Goal: Communication & Community: Connect with others

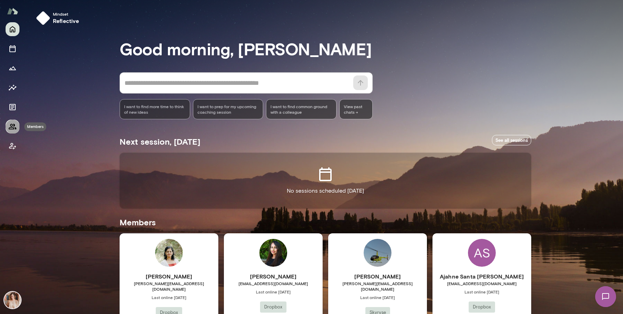
click at [11, 129] on icon "Members" at bounding box center [13, 127] width 8 height 6
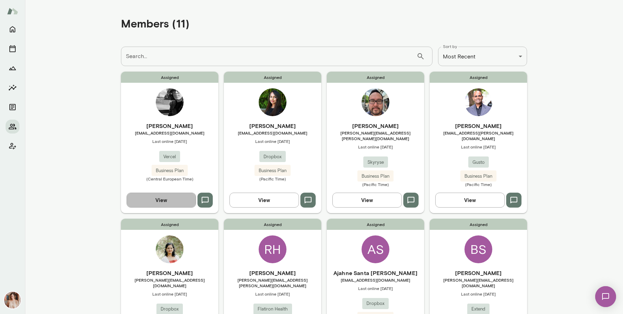
click at [148, 193] on button "View" at bounding box center [162, 200] width 70 height 15
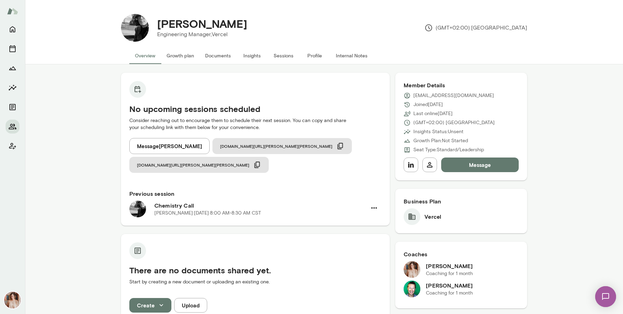
scroll to position [3, 0]
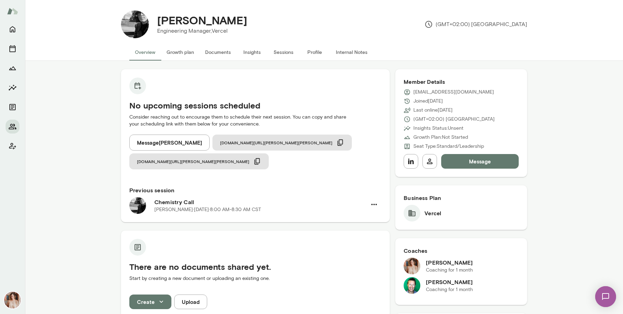
click at [463, 286] on p "Coaching for 1 month" at bounding box center [449, 289] width 47 height 7
click at [480, 161] on button "Message" at bounding box center [480, 161] width 78 height 15
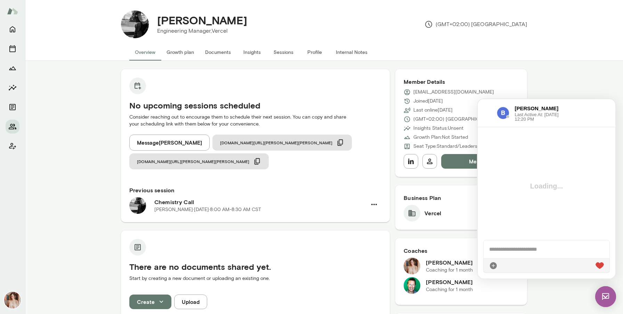
scroll to position [0, 0]
click at [531, 263] on div at bounding box center [546, 265] width 126 height 14
click at [503, 265] on div at bounding box center [546, 265] width 126 height 14
click at [502, 253] on div at bounding box center [546, 249] width 126 height 18
click at [505, 242] on div "**********" at bounding box center [546, 245] width 126 height 25
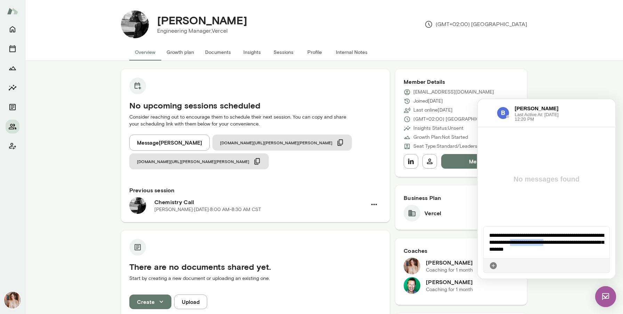
drag, startPoint x: 518, startPoint y: 241, endPoint x: 556, endPoint y: 242, distance: 38.6
click at [556, 242] on div "**********" at bounding box center [546, 242] width 126 height 32
click at [604, 266] on icon at bounding box center [604, 266] width 0 height 0
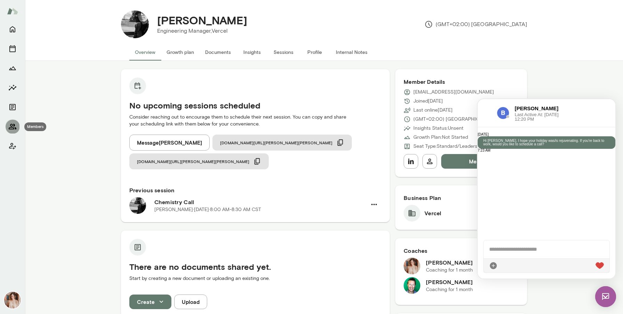
click at [13, 122] on button "Members" at bounding box center [13, 127] width 14 height 14
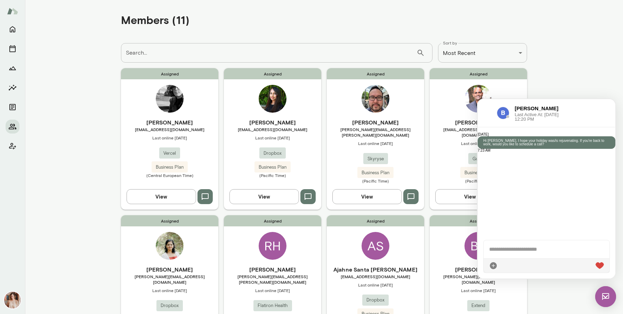
click at [610, 295] on img at bounding box center [605, 296] width 21 height 21
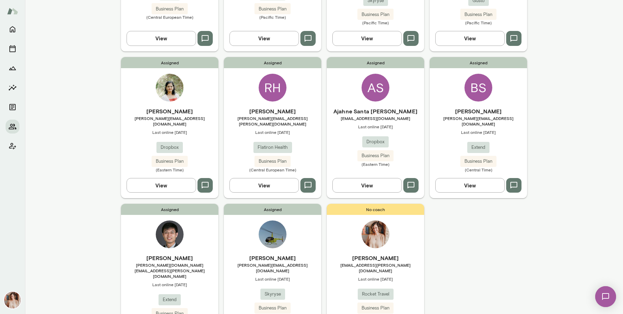
scroll to position [163, 0]
